Goal: Book appointment/travel/reservation

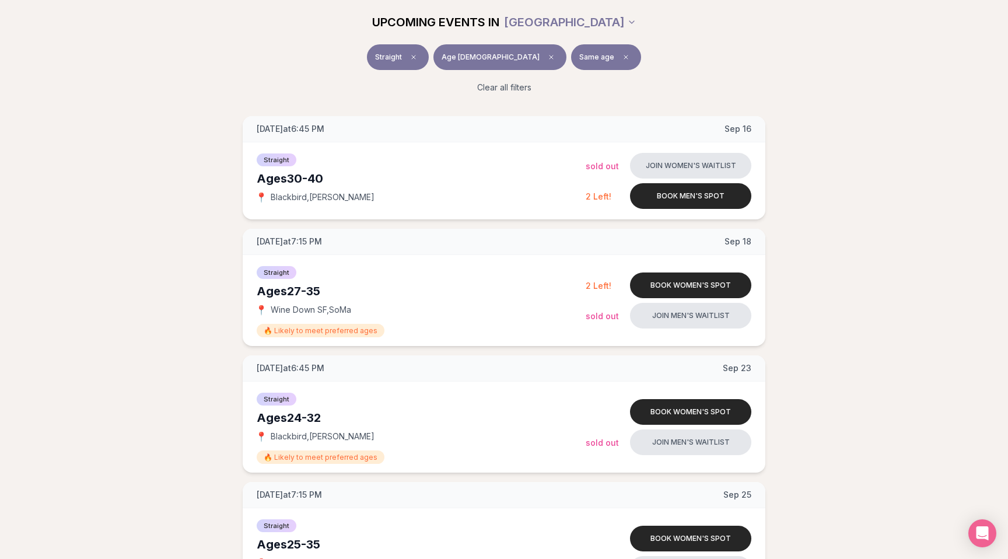
scroll to position [158, 0]
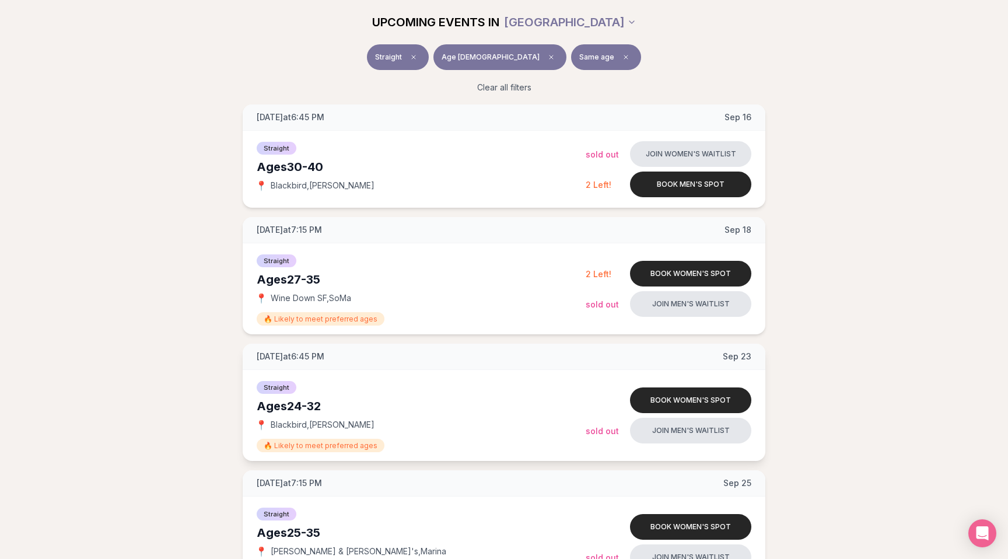
click at [268, 407] on div "Ages [DEMOGRAPHIC_DATA]" at bounding box center [421, 406] width 329 height 16
click at [279, 406] on div "Ages [DEMOGRAPHIC_DATA]" at bounding box center [421, 406] width 329 height 16
click at [301, 406] on div "Ages [DEMOGRAPHIC_DATA]" at bounding box center [421, 406] width 329 height 16
click at [317, 406] on div "Ages [DEMOGRAPHIC_DATA]" at bounding box center [421, 406] width 329 height 16
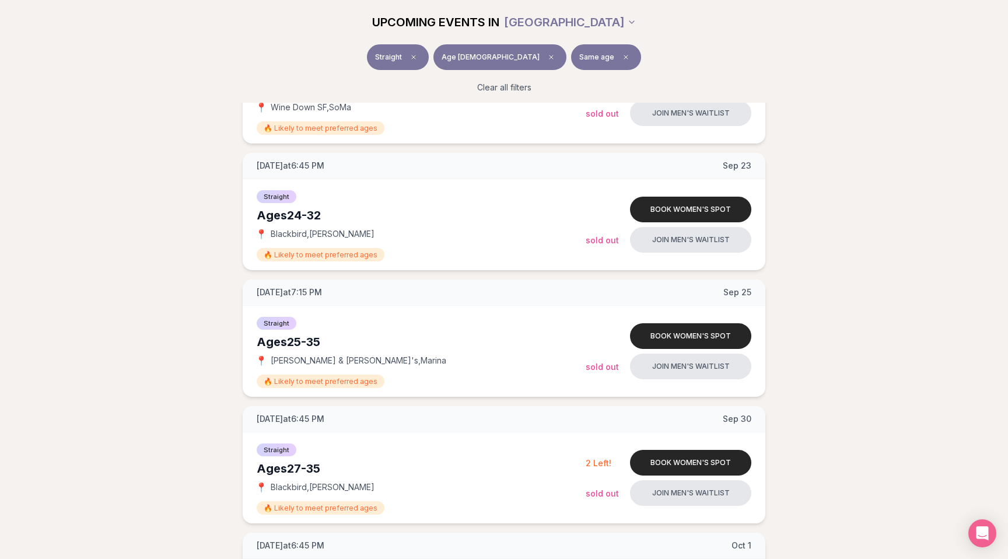
scroll to position [373, 0]
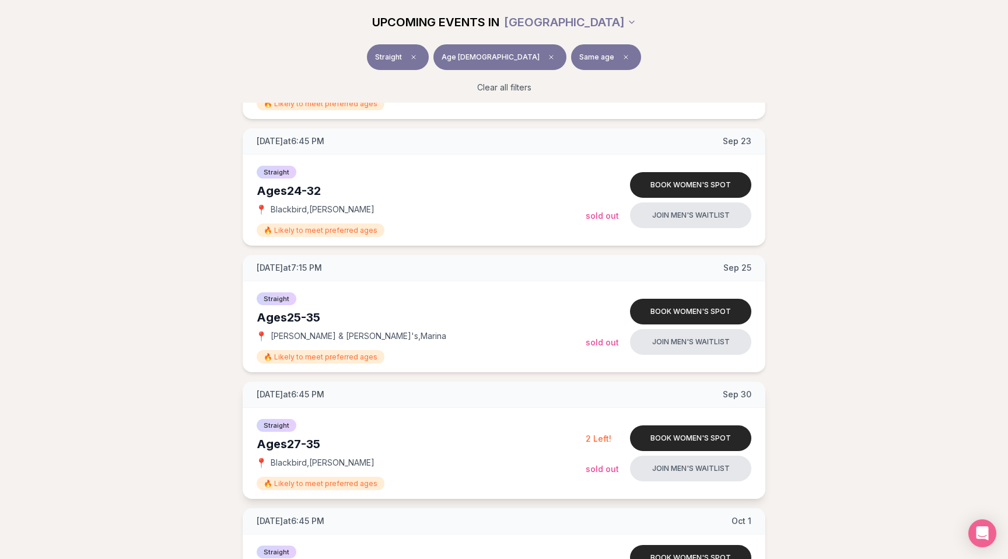
click at [264, 392] on span "[DATE] at 6:45 PM" at bounding box center [291, 394] width 68 height 12
click at [264, 393] on span "[DATE] at 6:45 PM" at bounding box center [291, 394] width 68 height 12
click at [273, 394] on span "[DATE] at 6:45 PM" at bounding box center [291, 394] width 68 height 12
click at [279, 392] on span "[DATE] at 6:45 PM" at bounding box center [291, 394] width 68 height 12
click at [287, 394] on span "[DATE] at 6:45 PM" at bounding box center [291, 394] width 68 height 12
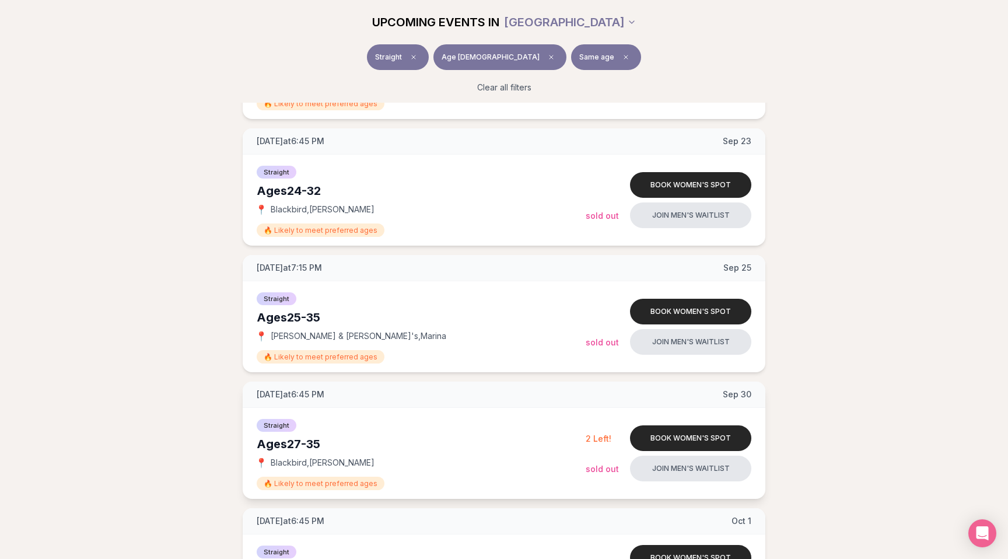
click at [297, 392] on span "[DATE] at 6:45 PM" at bounding box center [291, 394] width 68 height 12
click at [308, 393] on span "[DATE] at 6:45 PM" at bounding box center [291, 394] width 68 height 12
click at [314, 394] on span "[DATE] at 6:45 PM" at bounding box center [291, 394] width 68 height 12
click at [317, 394] on span "[DATE] at 6:45 PM" at bounding box center [291, 394] width 68 height 12
click at [324, 394] on span "[DATE] at 6:45 PM" at bounding box center [291, 394] width 68 height 12
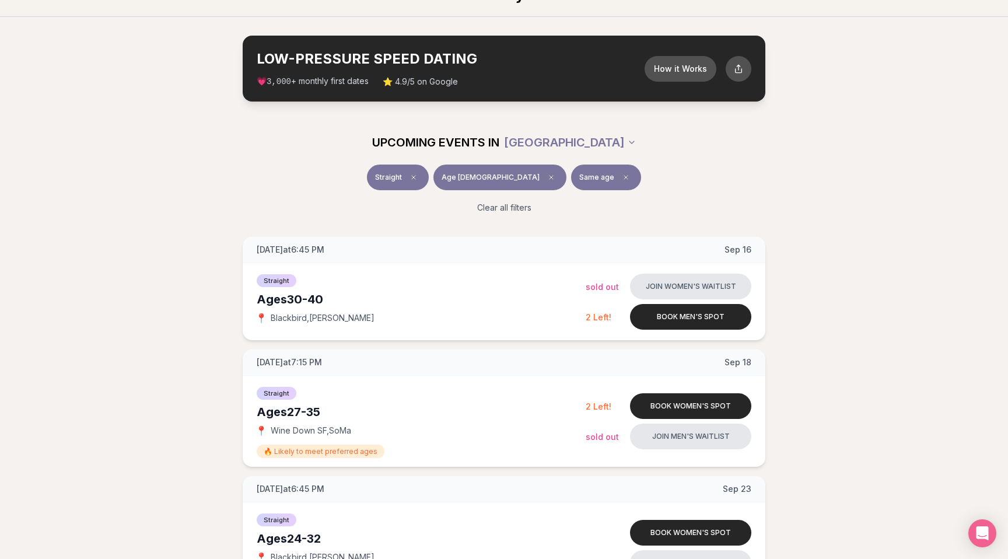
scroll to position [27, 0]
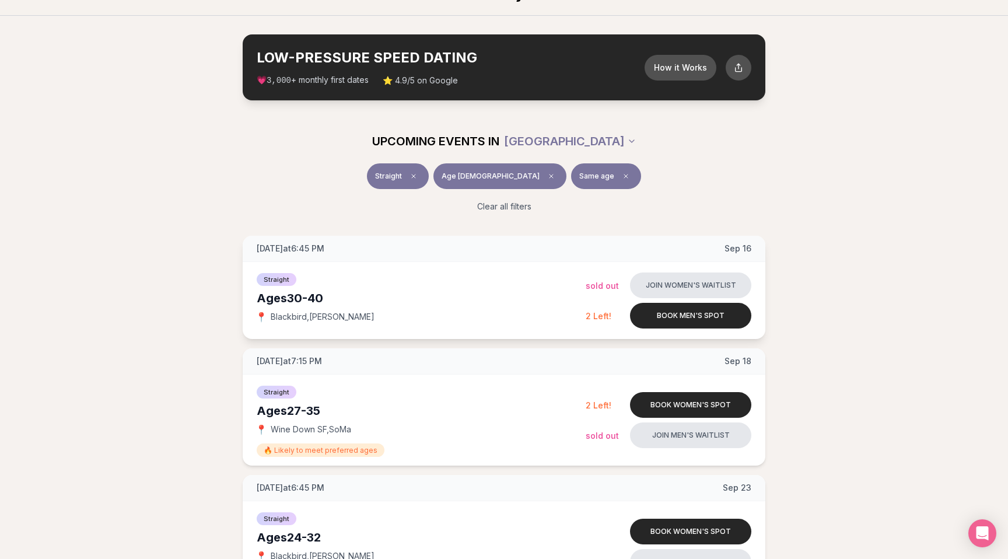
click at [268, 300] on div "Ages [DEMOGRAPHIC_DATA]" at bounding box center [421, 298] width 329 height 16
click at [279, 298] on div "Ages [DEMOGRAPHIC_DATA]" at bounding box center [421, 298] width 329 height 16
click at [300, 297] on div "Ages [DEMOGRAPHIC_DATA]" at bounding box center [421, 298] width 329 height 16
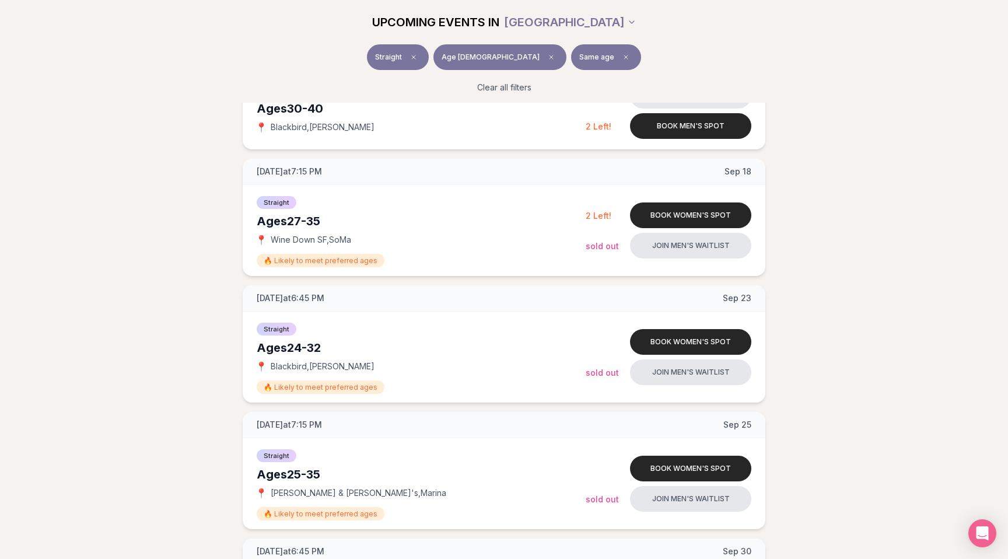
scroll to position [230, 0]
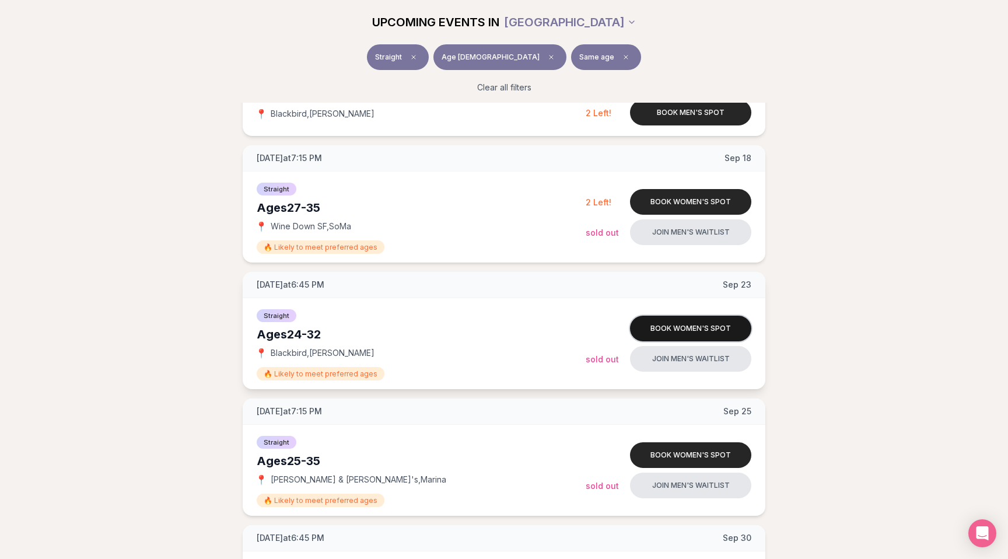
click at [688, 328] on button "Book women's spot" at bounding box center [690, 328] width 121 height 26
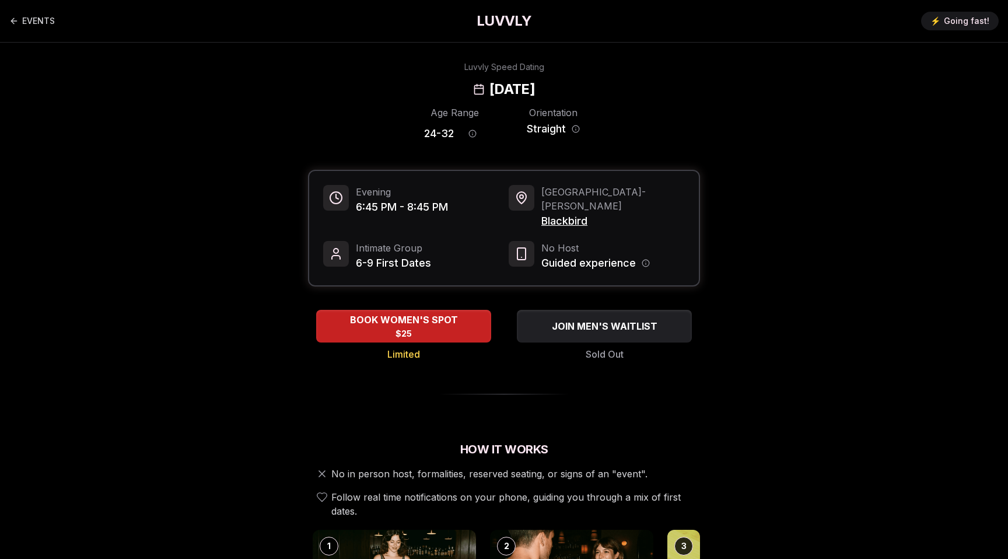
click at [385, 255] on span "6-9 First Dates" at bounding box center [393, 263] width 75 height 16
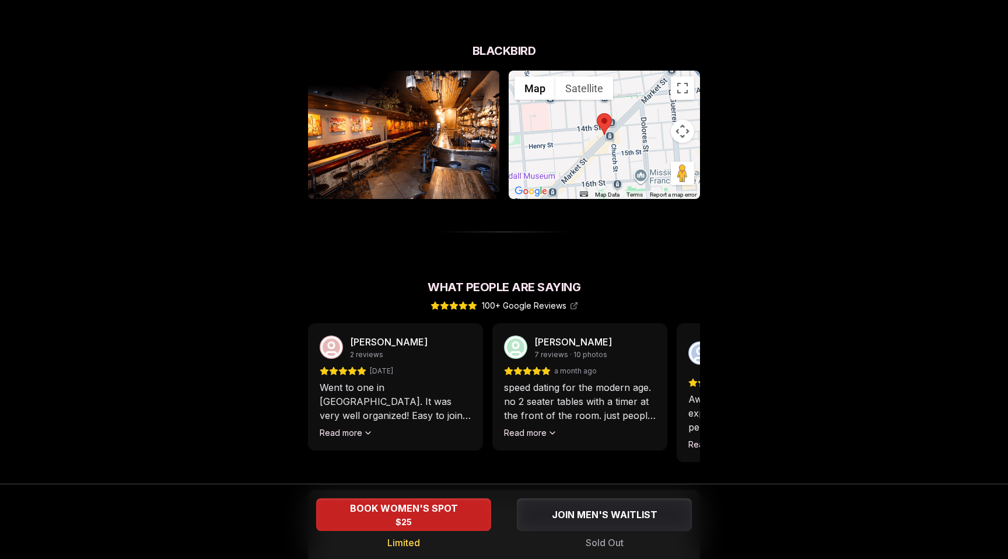
scroll to position [802, 0]
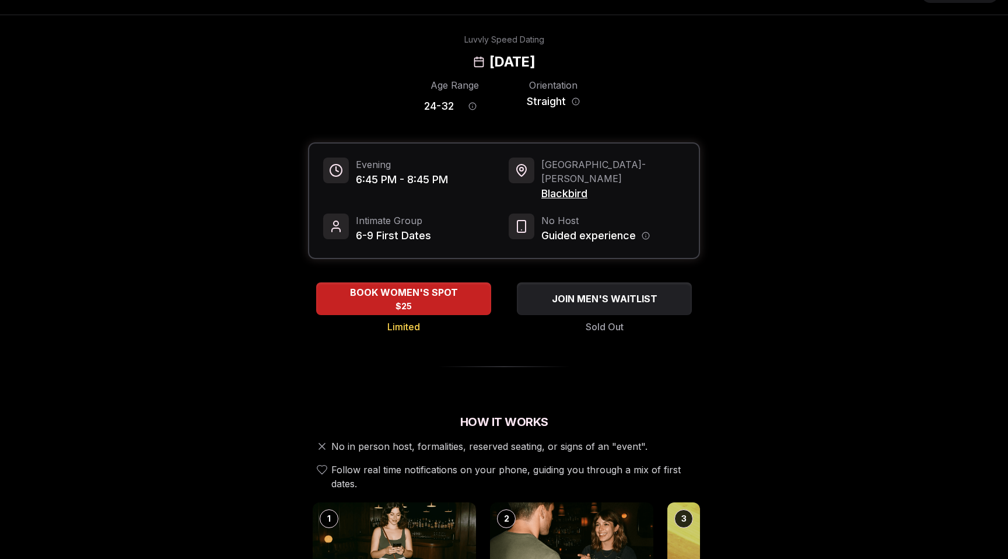
scroll to position [0, 0]
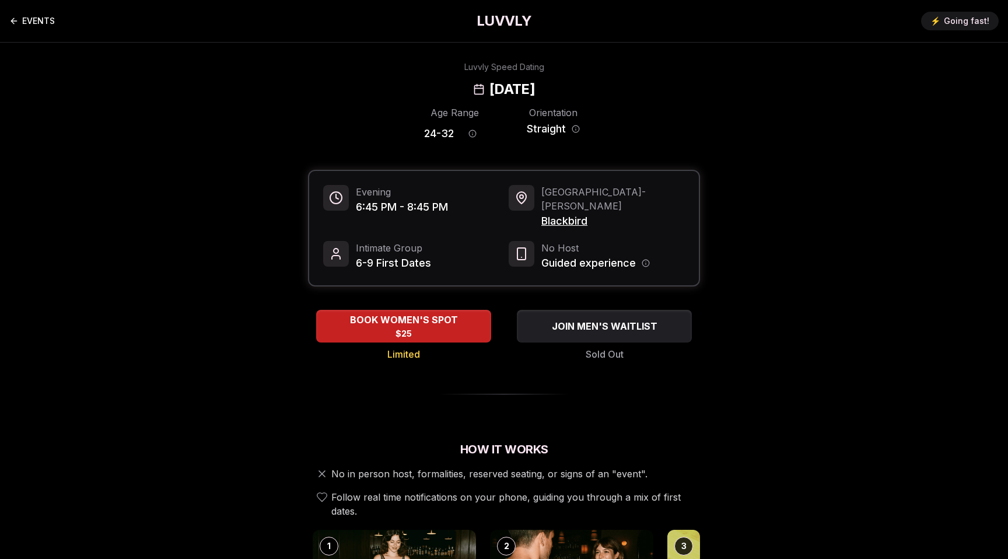
click at [14, 22] on icon "Back to events" at bounding box center [13, 20] width 9 height 9
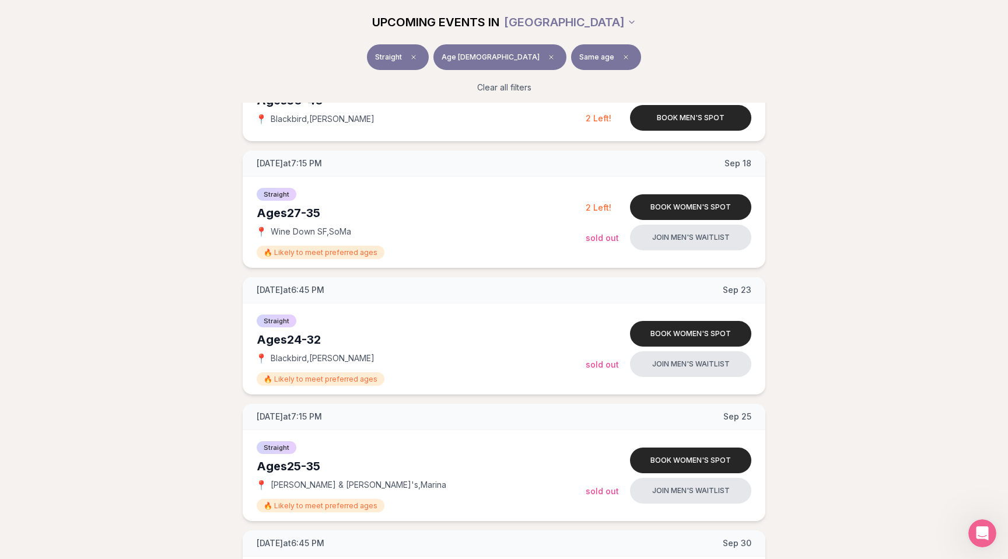
scroll to position [223, 0]
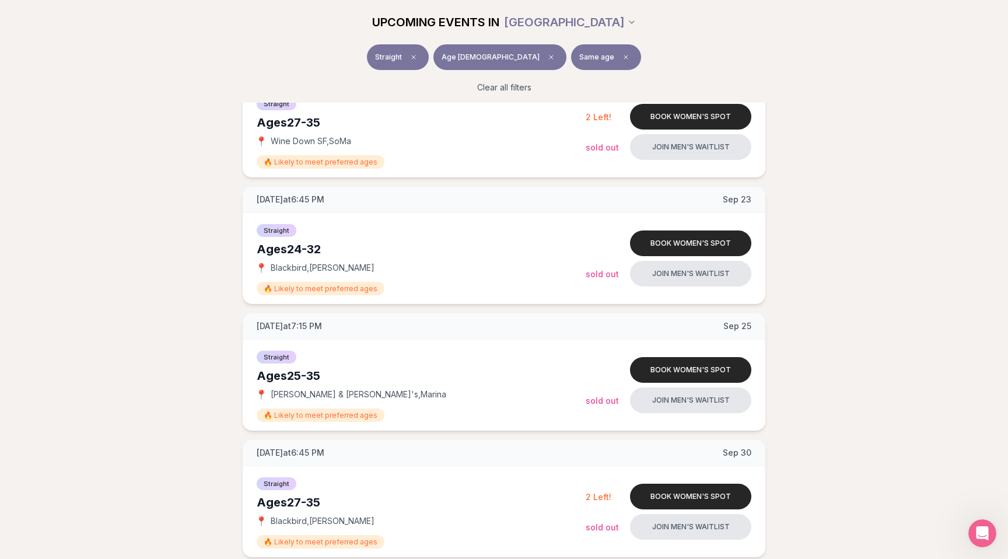
scroll to position [310, 0]
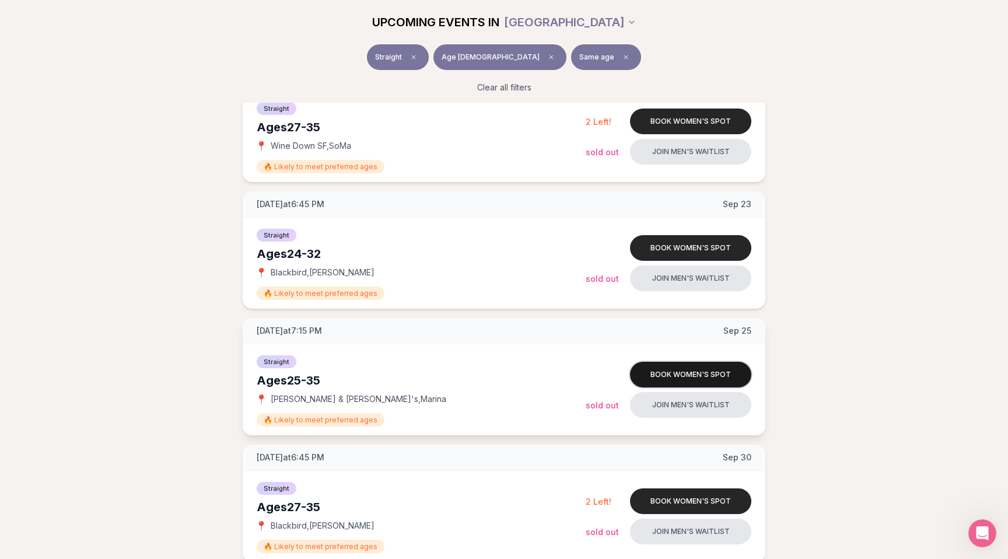
click at [692, 370] on button "Book women's spot" at bounding box center [690, 374] width 121 height 26
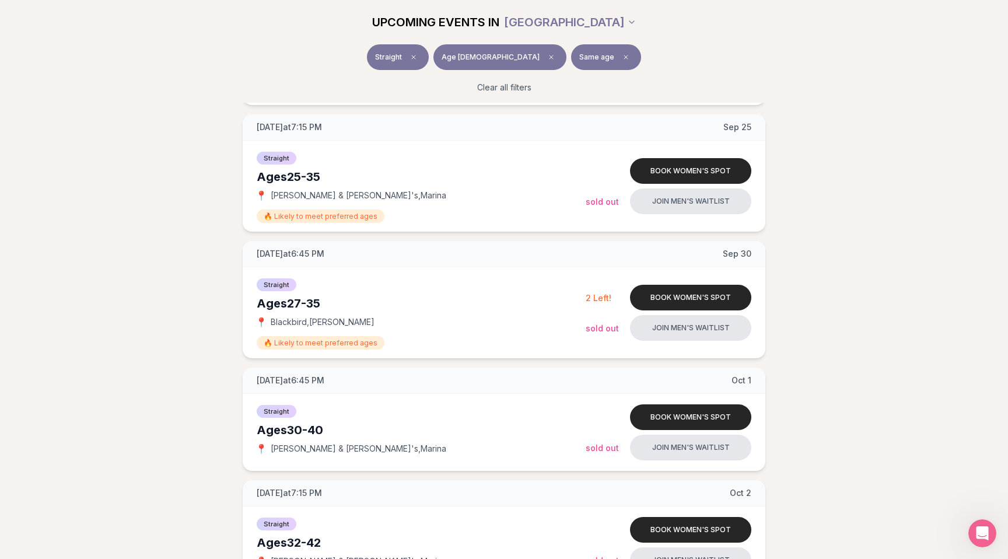
scroll to position [514, 0]
click at [699, 291] on button "Book women's spot" at bounding box center [690, 297] width 121 height 26
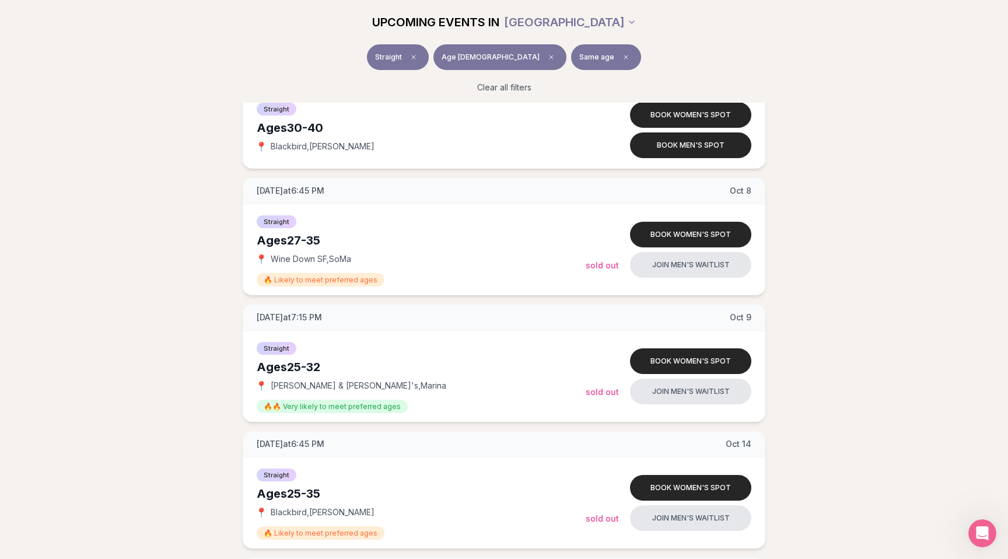
scroll to position [1048, 0]
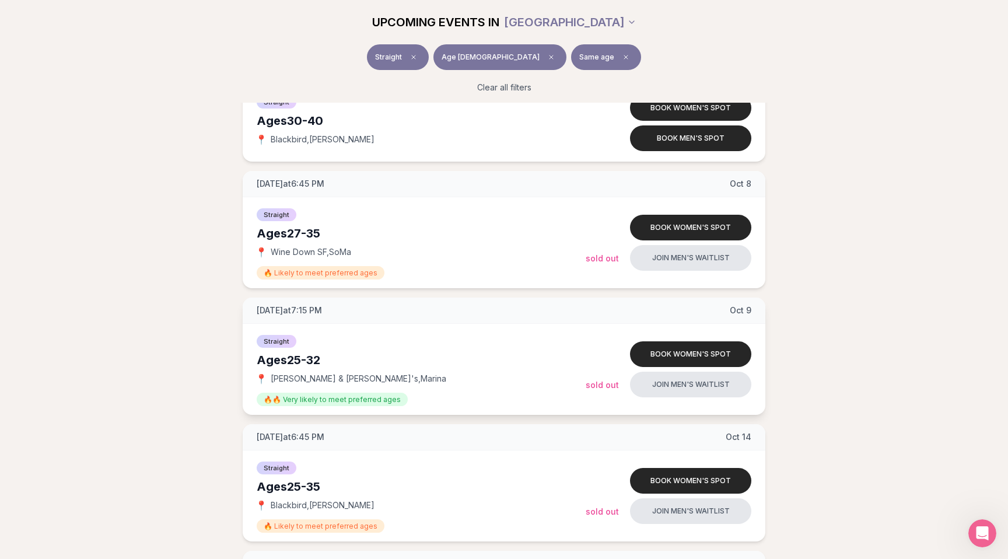
click at [269, 361] on div "Ages [DEMOGRAPHIC_DATA]" at bounding box center [421, 360] width 329 height 16
click at [279, 359] on div "Ages [DEMOGRAPHIC_DATA]" at bounding box center [421, 360] width 329 height 16
click at [299, 359] on div "Ages [DEMOGRAPHIC_DATA]" at bounding box center [421, 360] width 329 height 16
click at [316, 359] on div "Ages [DEMOGRAPHIC_DATA]" at bounding box center [421, 360] width 329 height 16
